Goal: Information Seeking & Learning: Stay updated

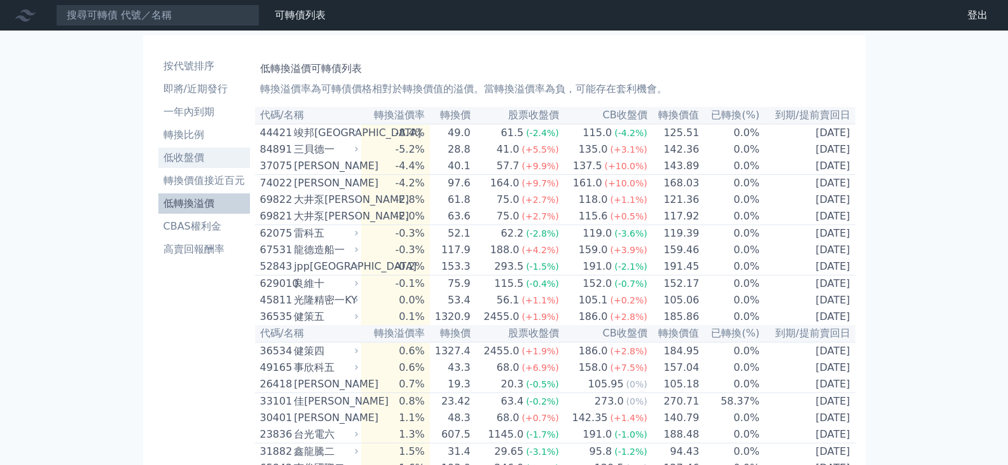
click at [193, 158] on li "低收盤價" at bounding box center [204, 157] width 92 height 15
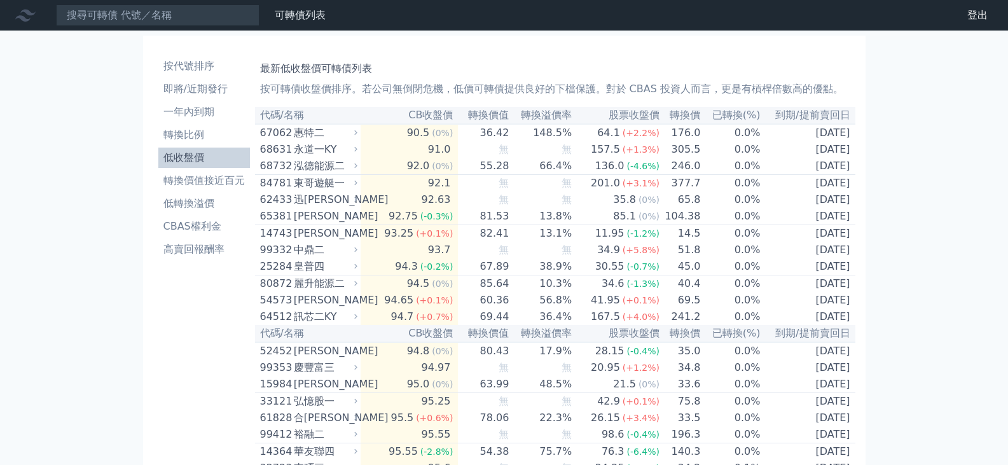
click at [201, 202] on li "低轉換溢價" at bounding box center [204, 203] width 92 height 15
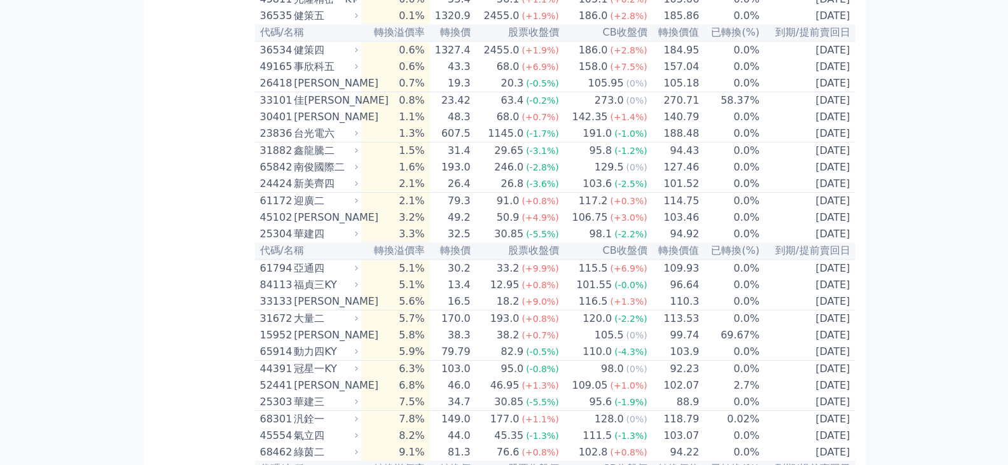
scroll to position [445, 0]
